Goal: Navigation & Orientation: Find specific page/section

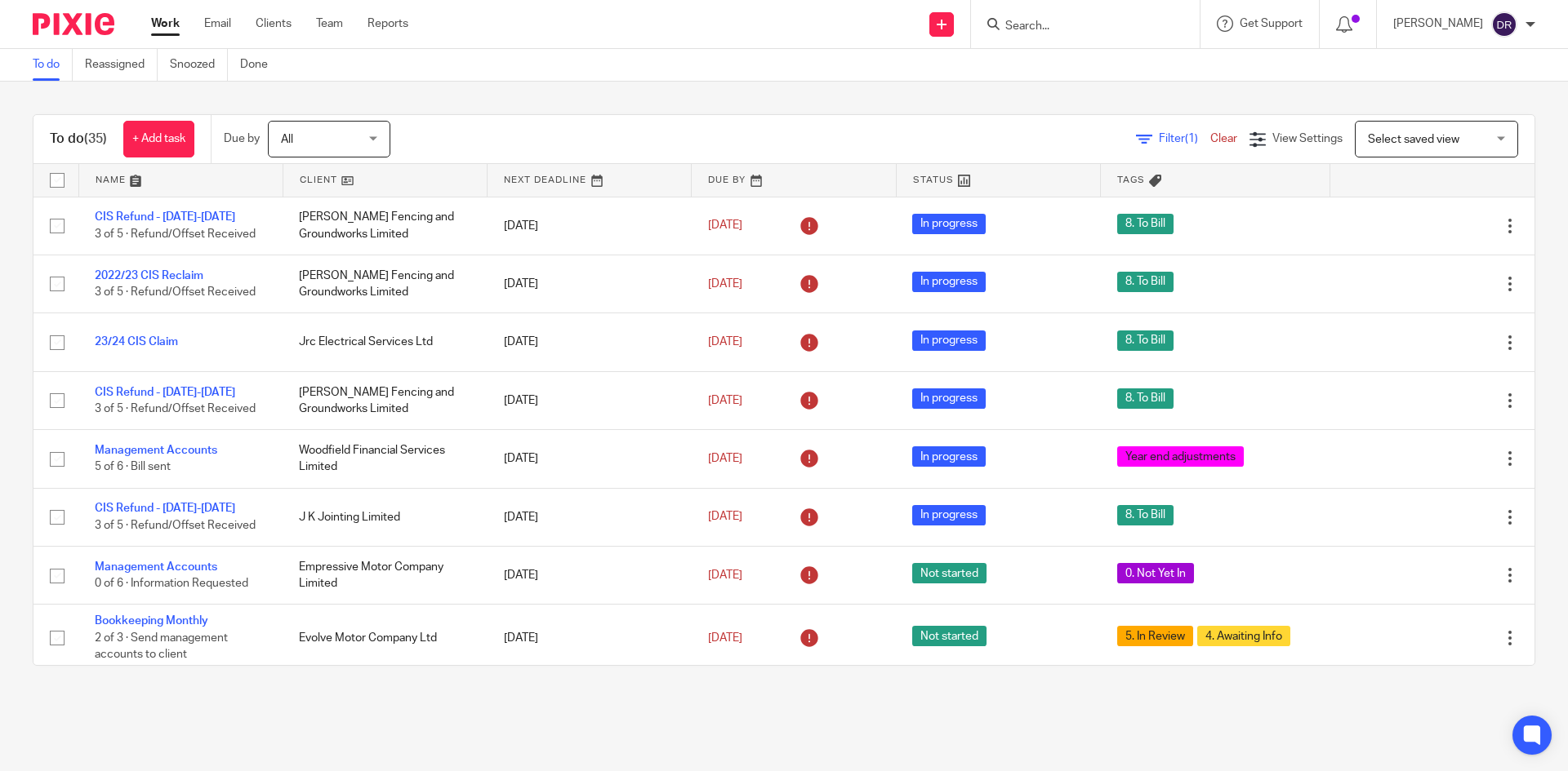
scroll to position [1634, 0]
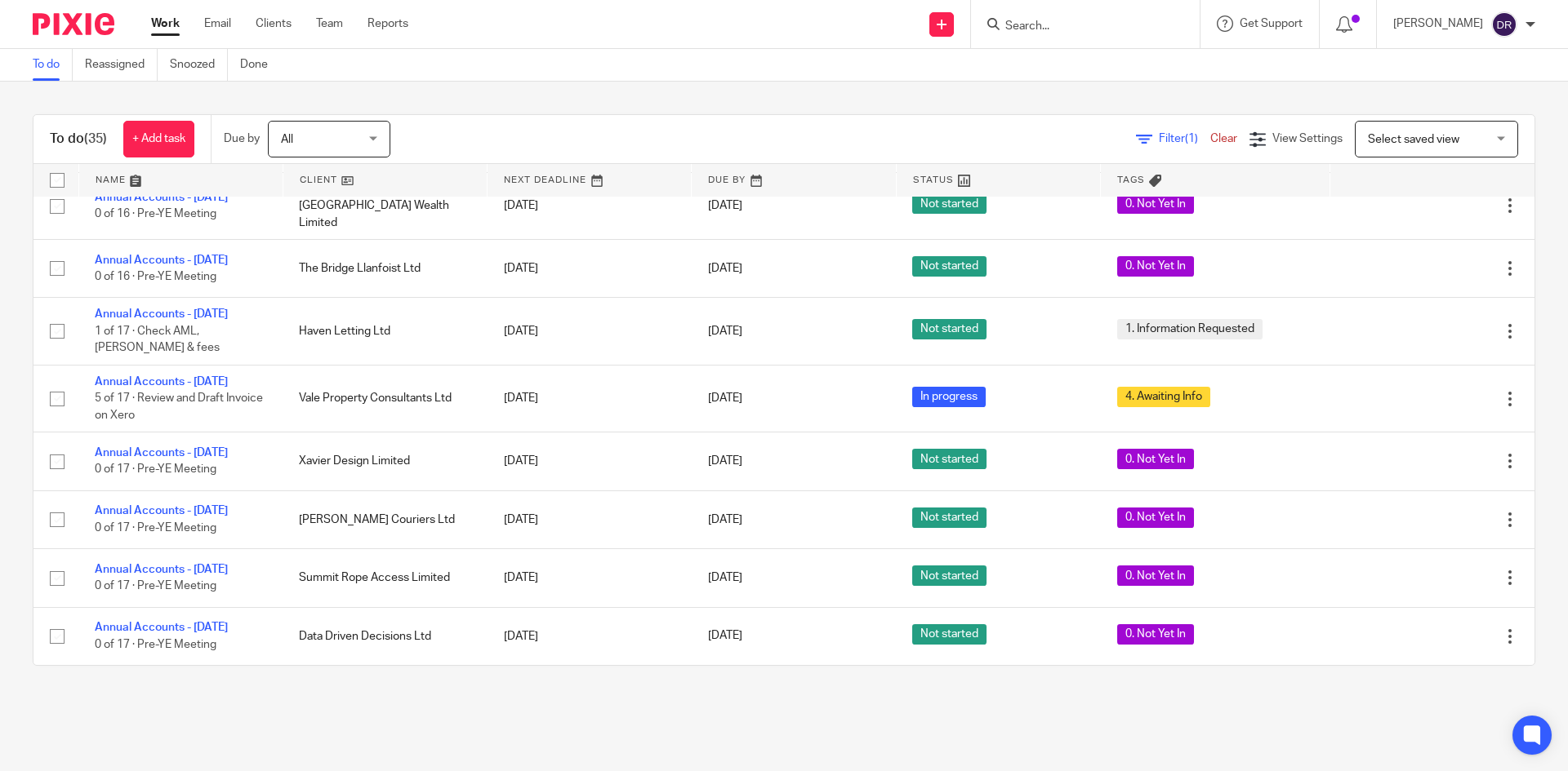
click at [1022, 26] on input "Search" at bounding box center [1077, 27] width 147 height 15
type input "b"
type input "rusty"
click at [1082, 77] on div "Rusty Design Limited" at bounding box center [1103, 64] width 232 height 50
click at [1091, 64] on link at bounding box center [1103, 64] width 206 height 24
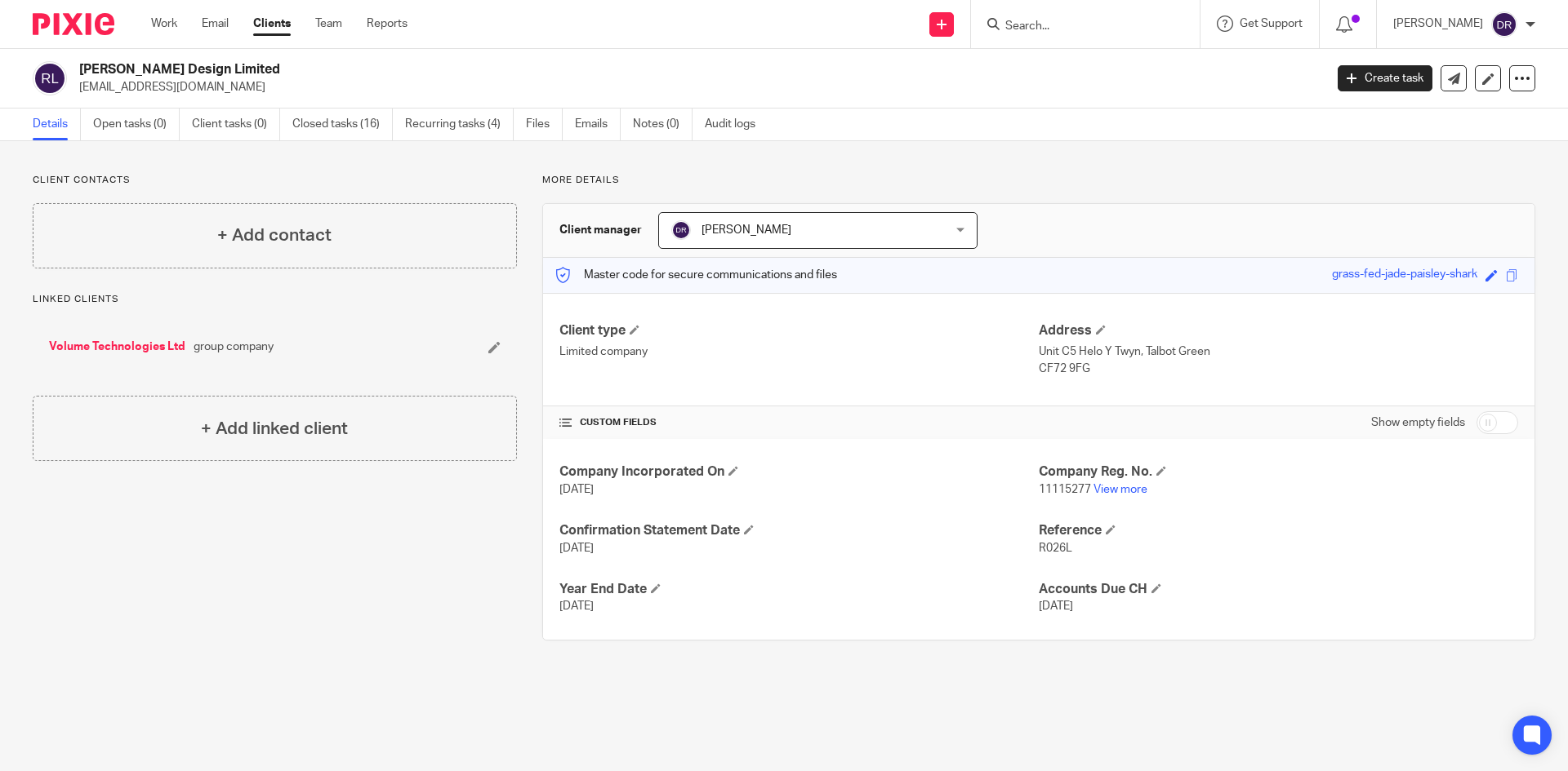
click at [145, 346] on link "Volume Technologies Ltd" at bounding box center [117, 346] width 137 height 17
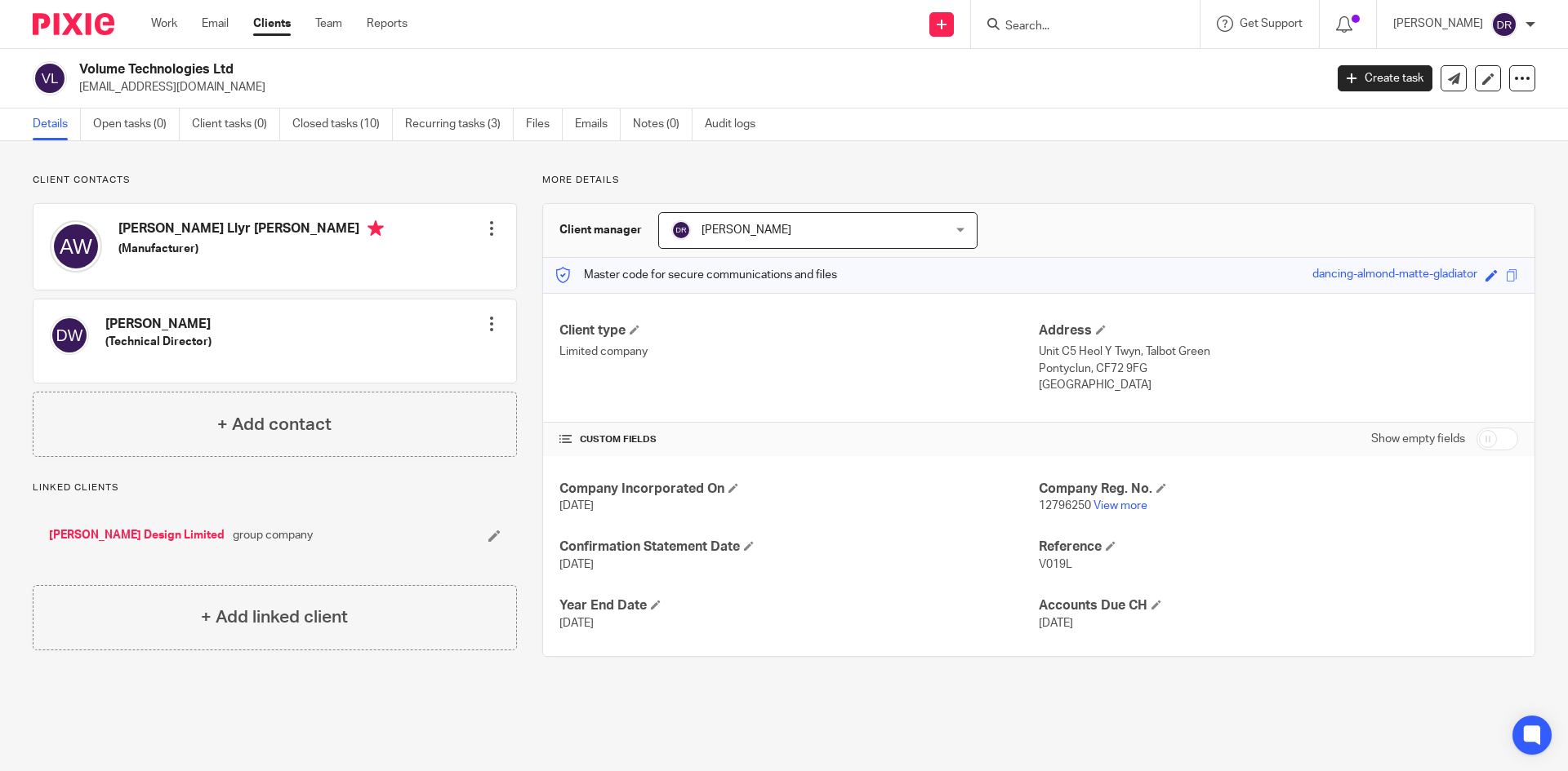
click at [488, 230] on div at bounding box center [491, 228] width 17 height 17
drag, startPoint x: 210, startPoint y: 225, endPoint x: 86, endPoint y: 240, distance: 124.9
drag, startPoint x: 83, startPoint y: 244, endPoint x: 192, endPoint y: 174, distance: 129.5
click at [192, 174] on p "Client contacts" at bounding box center [275, 180] width 484 height 13
click at [489, 225] on div at bounding box center [491, 228] width 17 height 17
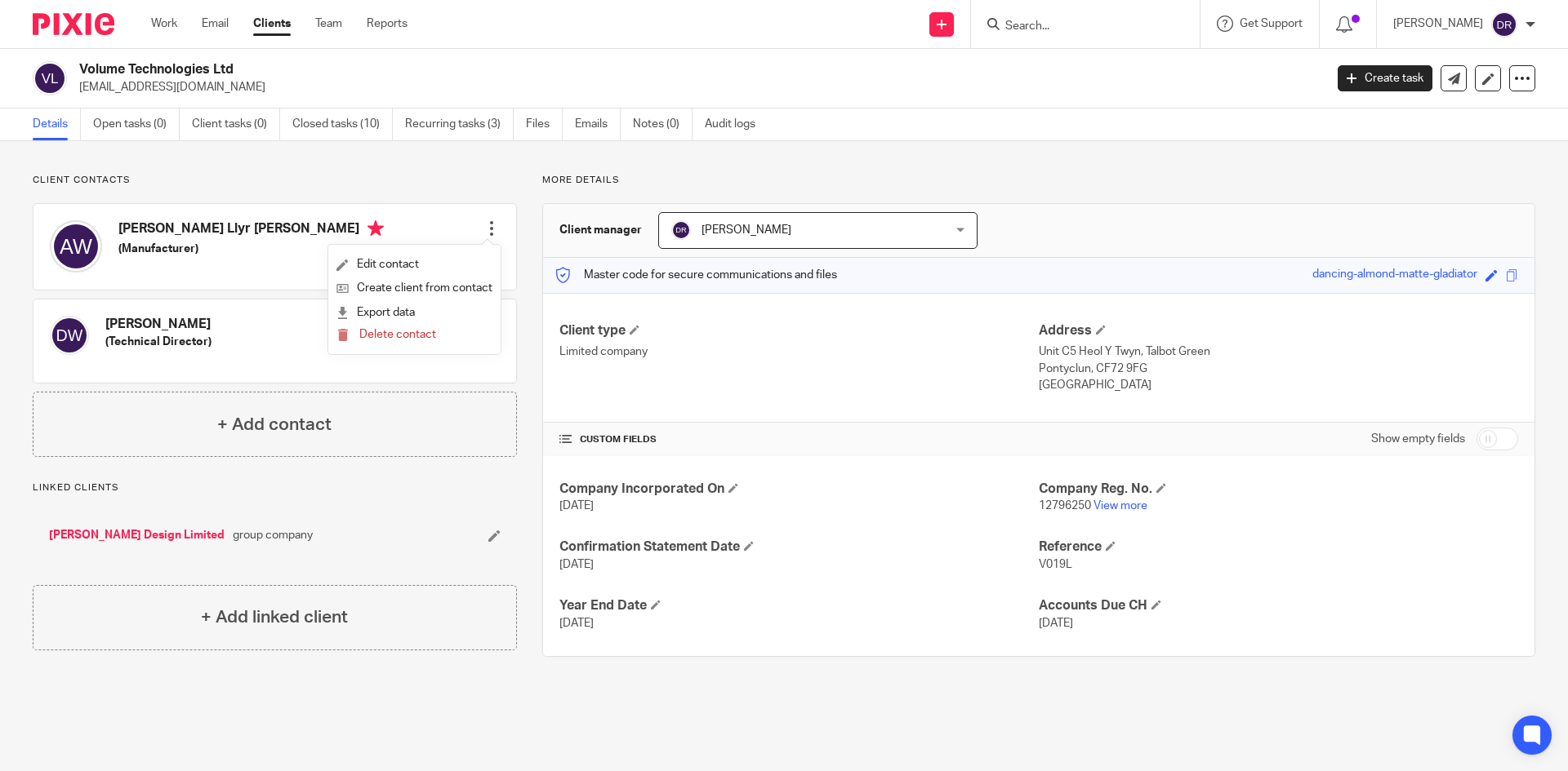
click at [143, 324] on h4 "Dr Williams" at bounding box center [158, 325] width 106 height 17
click at [81, 2] on div at bounding box center [67, 23] width 135 height 48
click at [81, 24] on img at bounding box center [74, 23] width 82 height 22
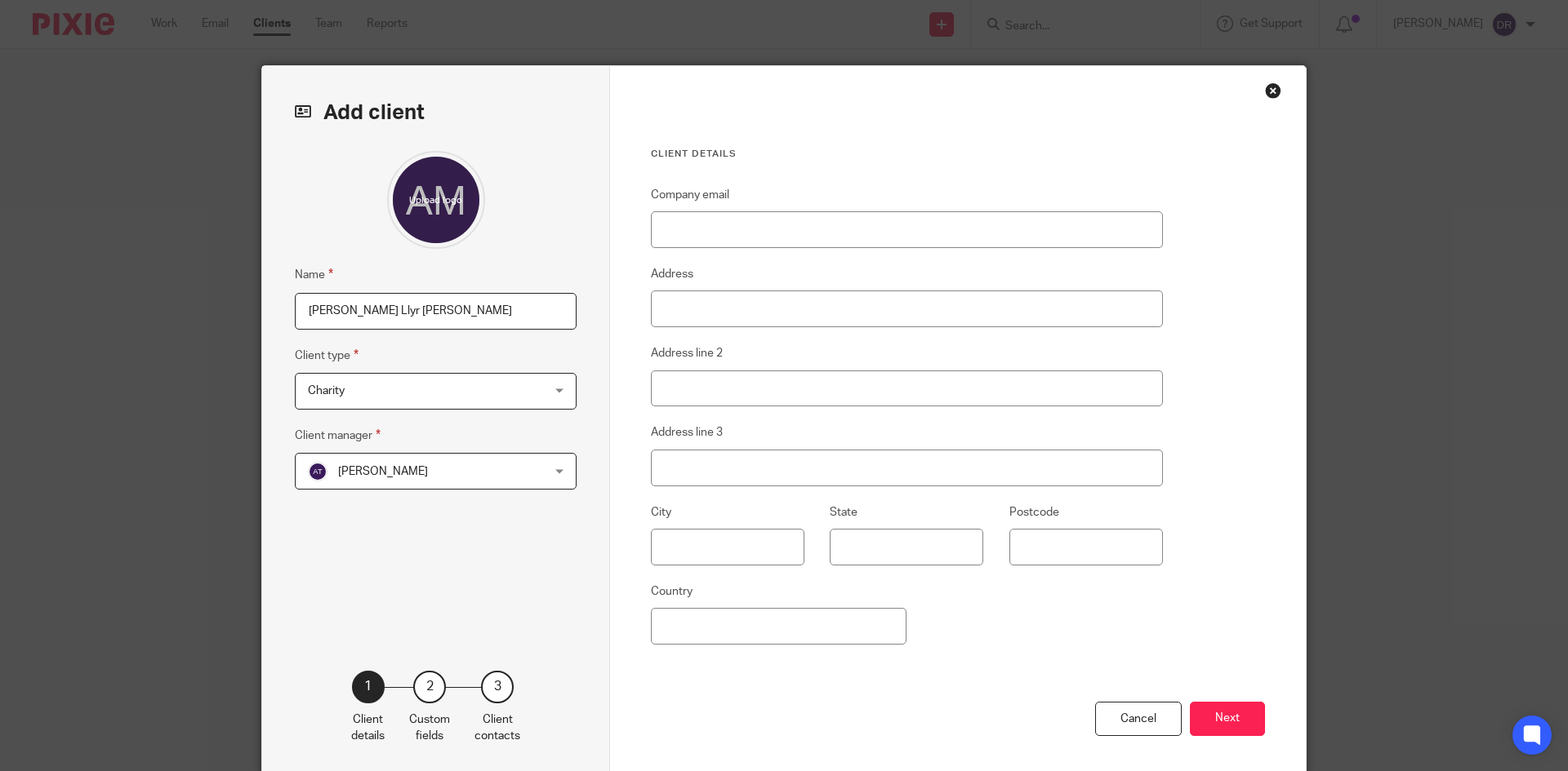
click at [1269, 91] on div "Close this dialog window" at bounding box center [1273, 91] width 17 height 17
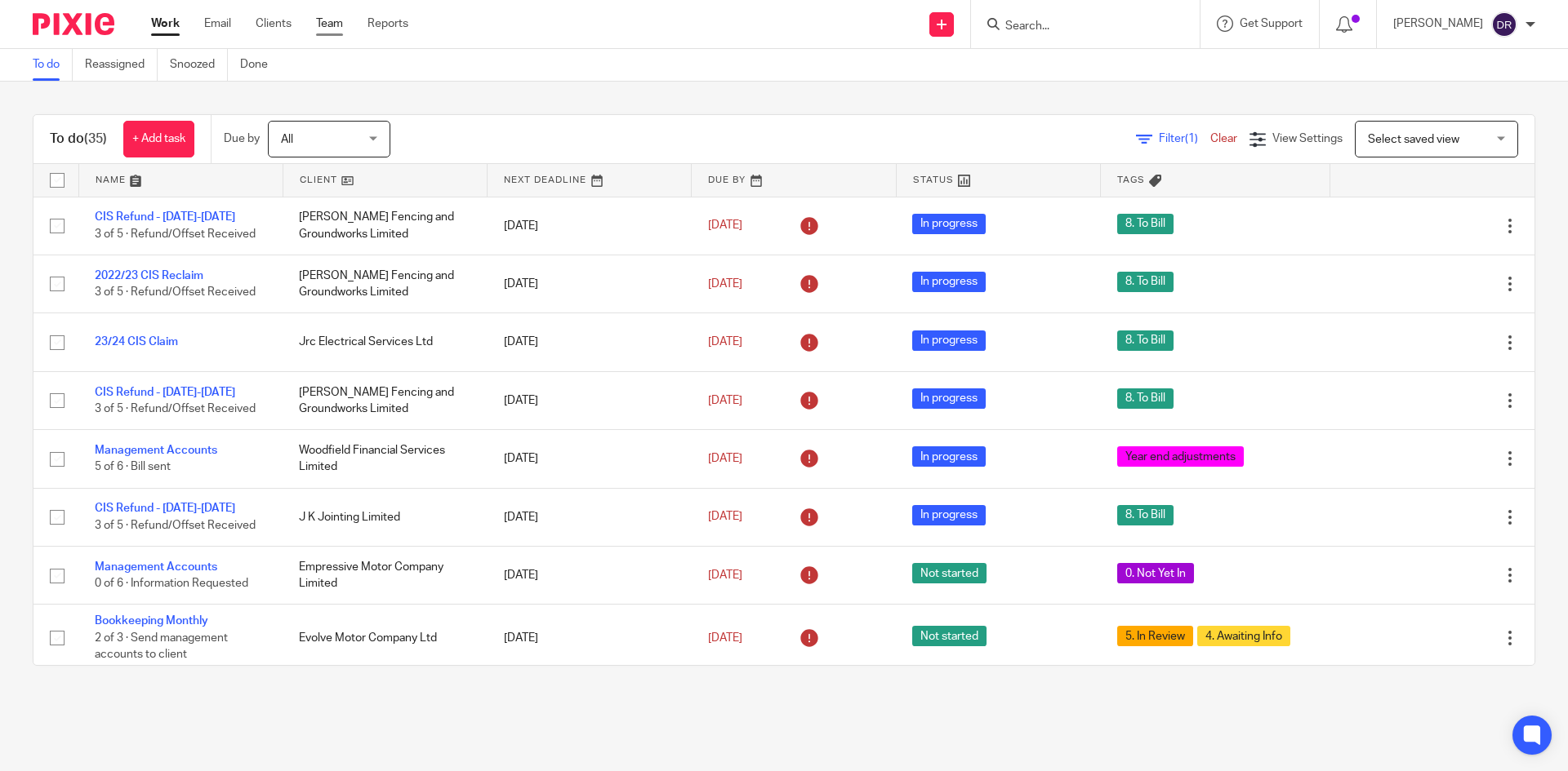
click at [341, 23] on link "Team" at bounding box center [329, 23] width 27 height 17
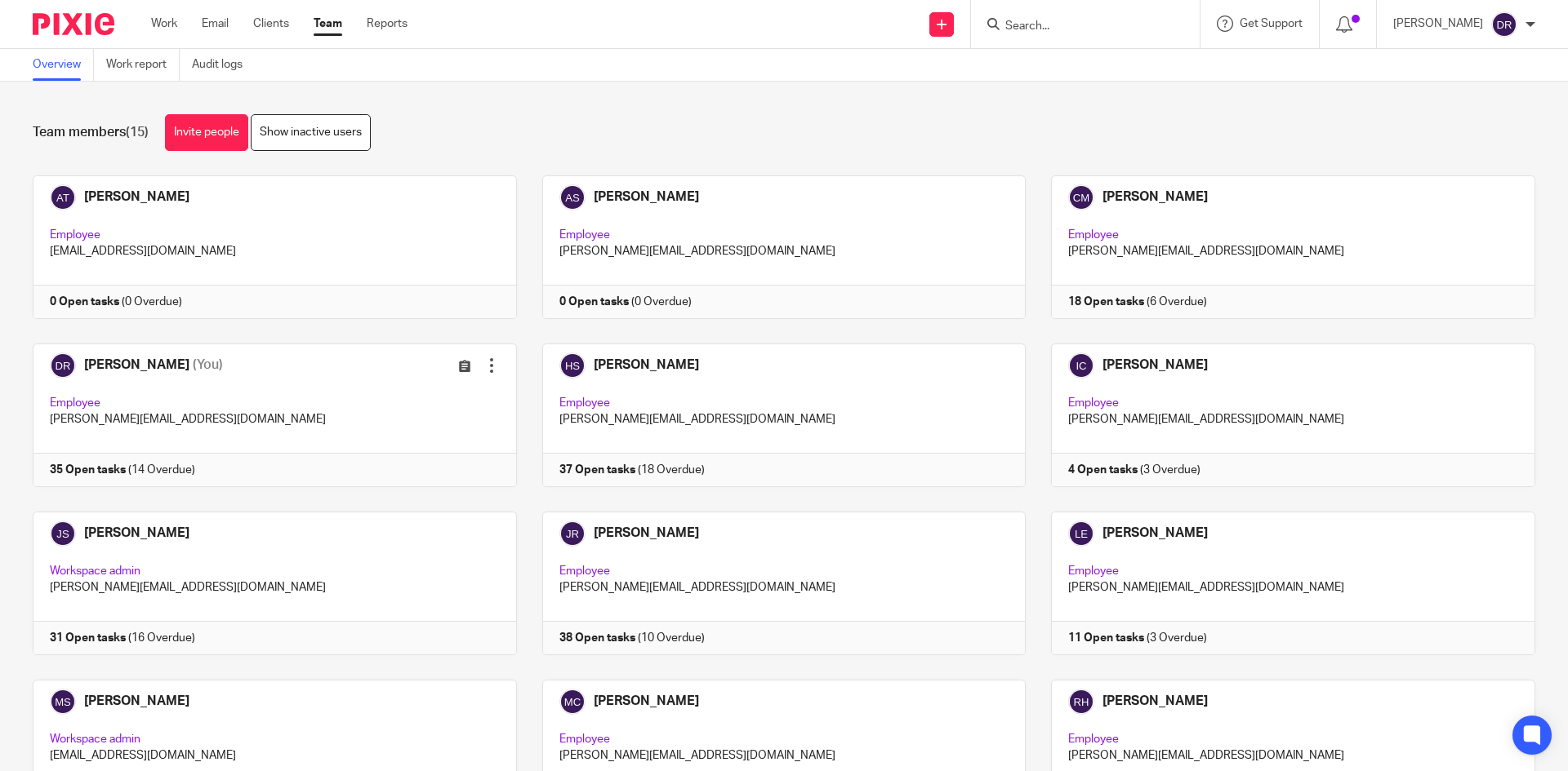
click at [451, 144] on div "Team members (15) Invite people Show inactive users" at bounding box center [784, 132] width 1503 height 37
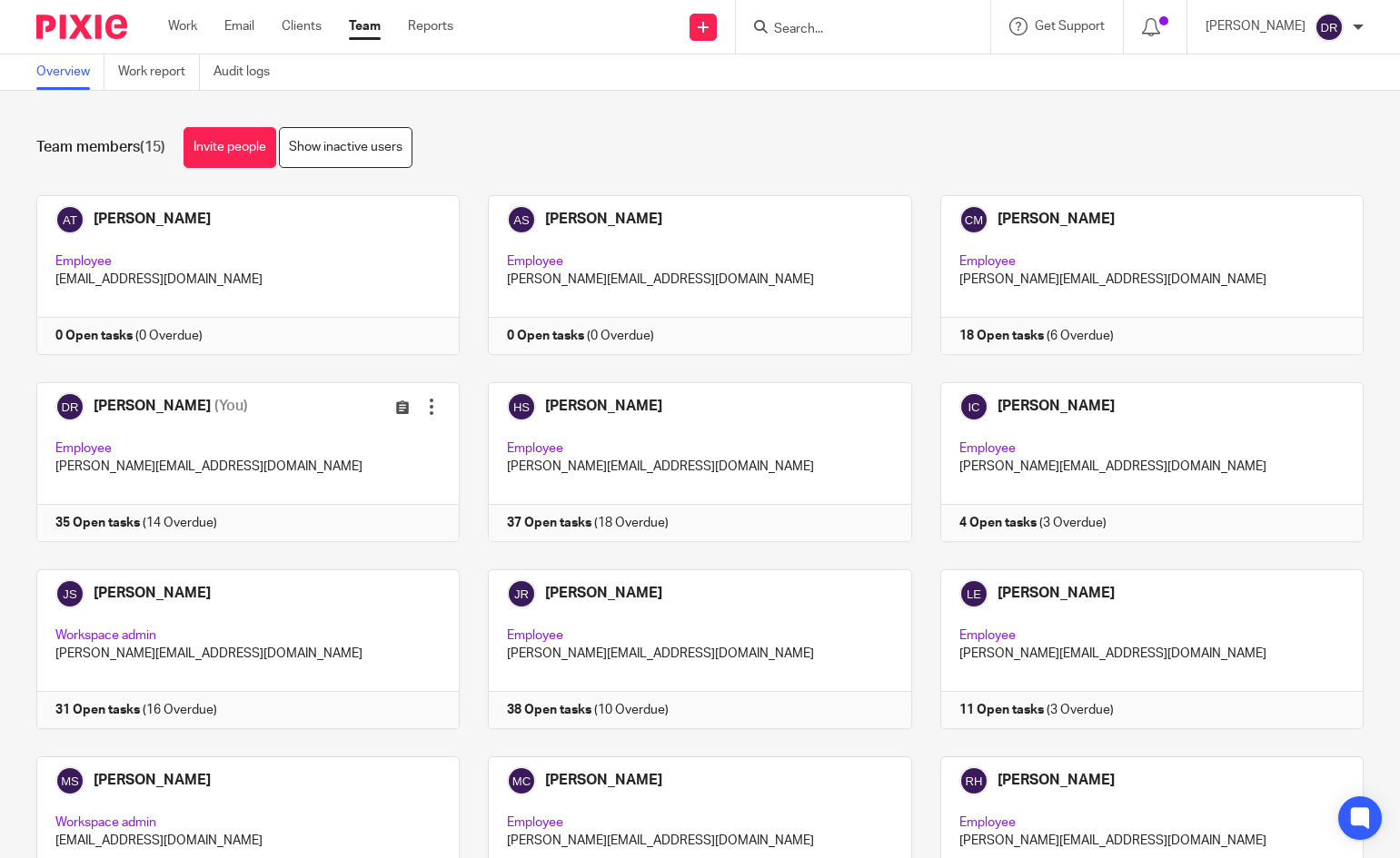
click at [68, 22] on img at bounding box center [82, 26] width 91 height 24
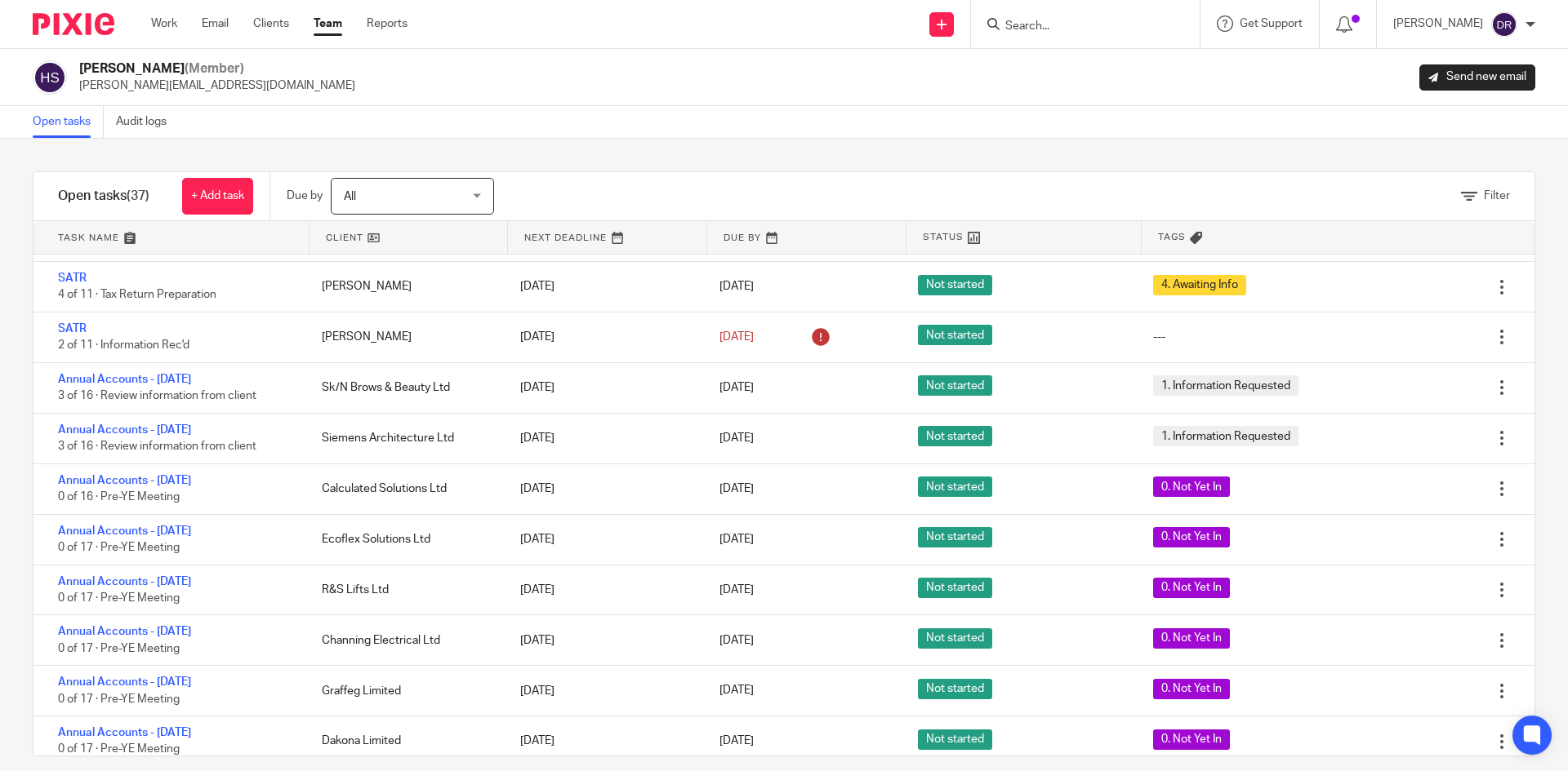
scroll to position [1384, 0]
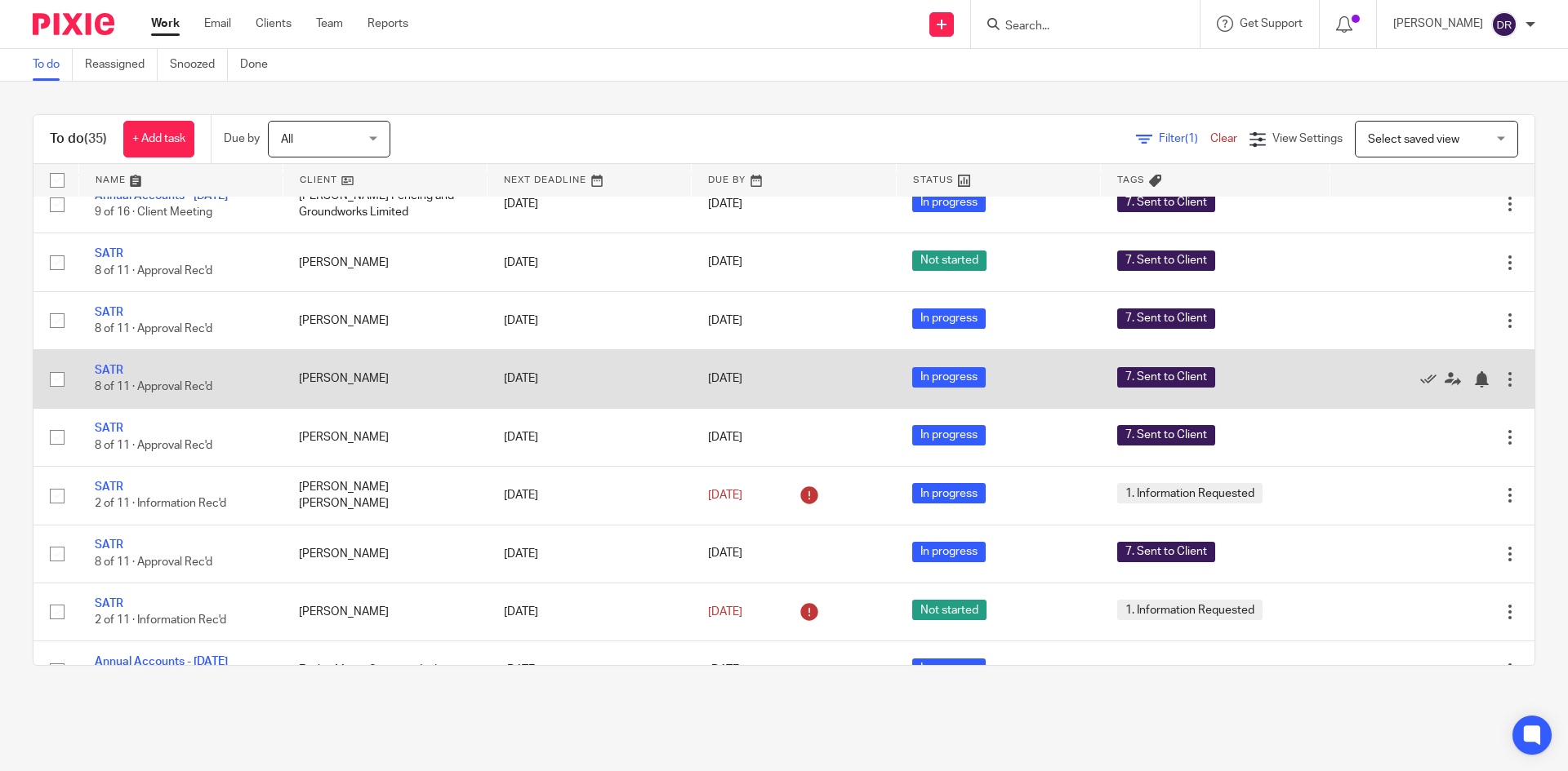
scroll to position [816, 0]
